Goal: Check status

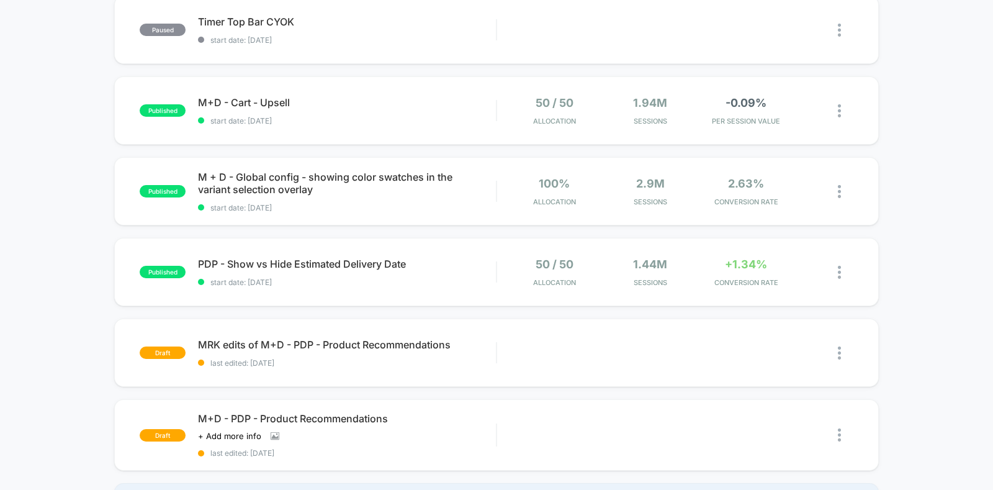
scroll to position [647, 0]
click at [484, 281] on span "start date: [DATE]" at bounding box center [347, 283] width 298 height 9
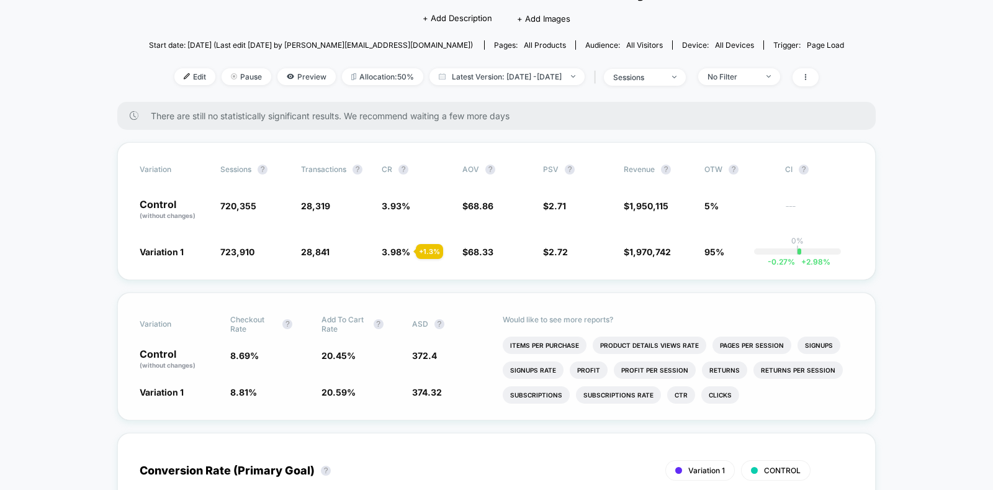
scroll to position [107, 0]
